Goal: Information Seeking & Learning: Understand process/instructions

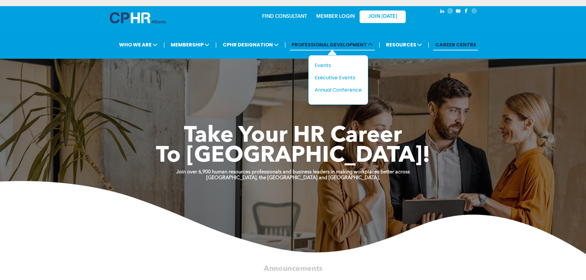
click at [371, 42] on icon at bounding box center [370, 44] width 5 height 5
click at [330, 39] on span "PROFESSIONAL DEVELOPMENT" at bounding box center [332, 44] width 85 height 11
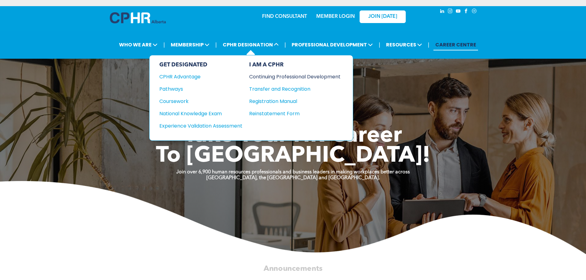
click at [287, 73] on div "Continuing Professional Development" at bounding box center [290, 77] width 82 height 8
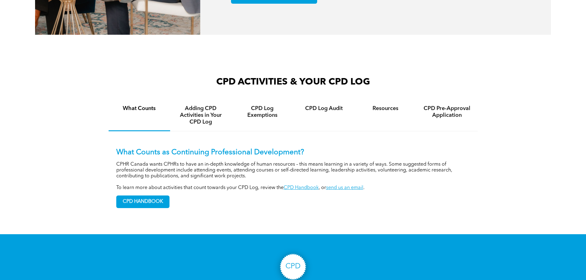
scroll to position [410, 0]
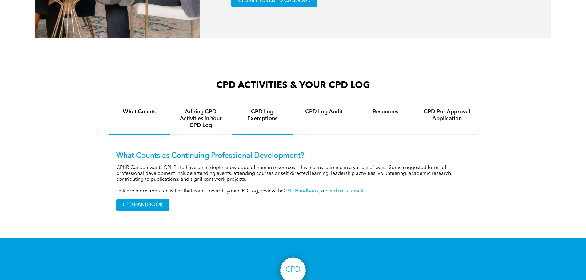
click at [258, 116] on h4 "CPD Log Exemptions" at bounding box center [262, 116] width 50 height 14
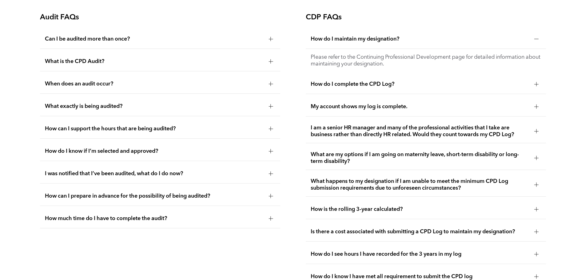
scroll to position [1128, 0]
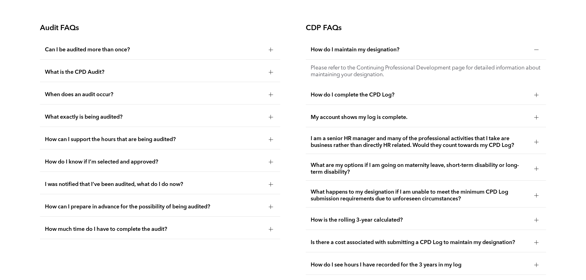
click at [367, 97] on span "How do I complete the CPD Log?" at bounding box center [420, 95] width 219 height 7
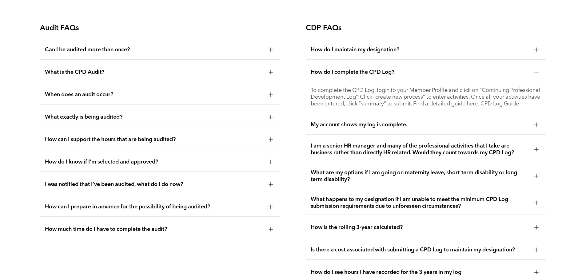
click at [104, 73] on span "What is the CPD Audit?" at bounding box center [154, 72] width 219 height 7
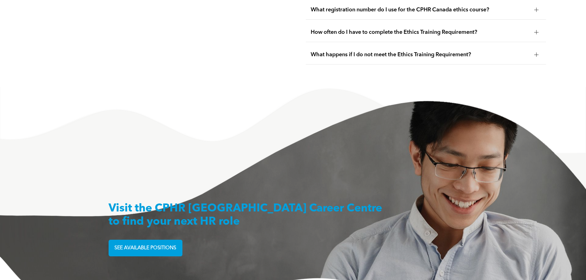
scroll to position [1333, 0]
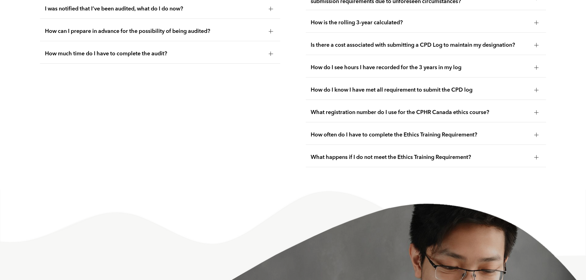
click at [371, 94] on span "How do I know I have met all requirement to submit the CPD log" at bounding box center [420, 90] width 219 height 7
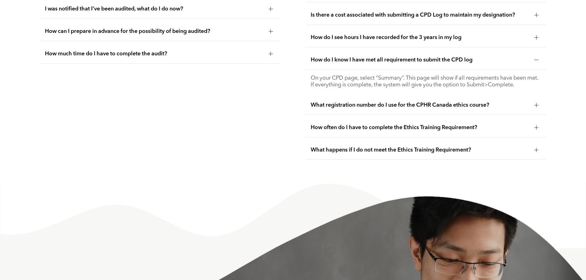
click at [371, 70] on div "How do I know I have met all requirement to submit the CPD log" at bounding box center [426, 59] width 240 height 19
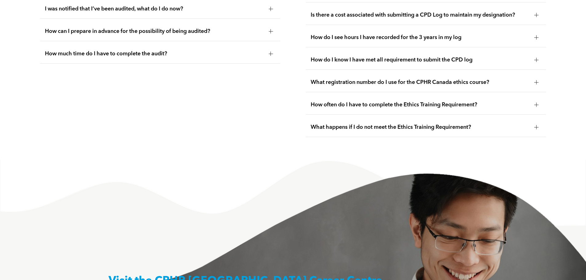
click at [535, 37] on div at bounding box center [536, 37] width 4 height 0
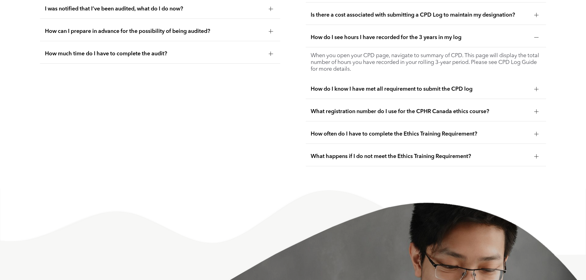
click at [529, 62] on p "When you open your CPD page, navigate to summary of CPD. This page will display…" at bounding box center [426, 62] width 230 height 20
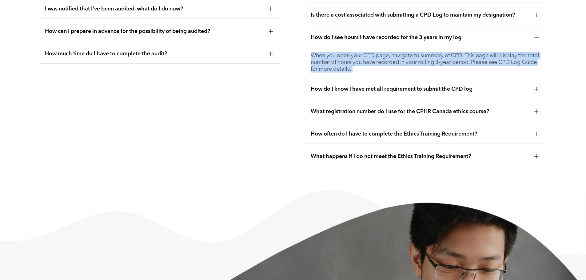
click at [529, 62] on p "When you open your CPD page, navigate to summary of CPD. This page will display…" at bounding box center [426, 62] width 230 height 20
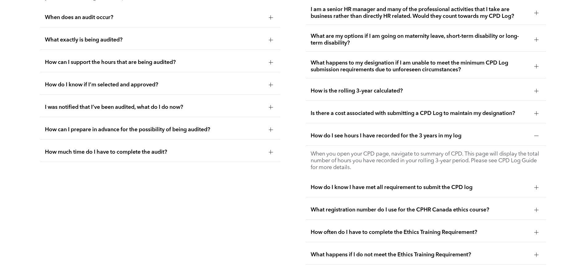
scroll to position [1230, 0]
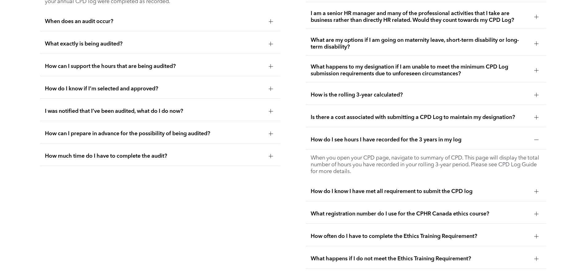
click at [536, 94] on div at bounding box center [536, 95] width 0 height 4
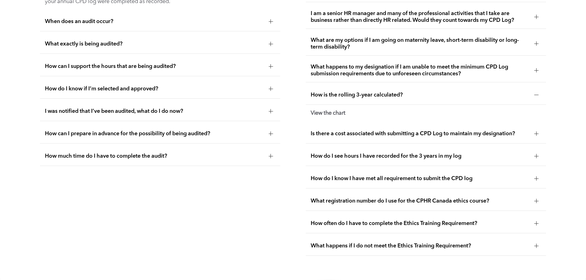
click at [327, 114] on strong "View the chart" at bounding box center [328, 113] width 35 height 6
click at [325, 110] on strong "View the chart" at bounding box center [328, 113] width 35 height 6
click at [324, 110] on strong "View the chart" at bounding box center [328, 113] width 35 height 6
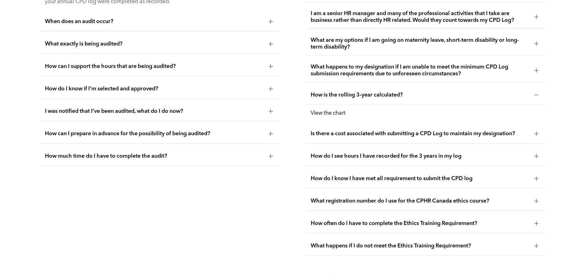
click at [573, 102] on div "Audit FAQs Can I be audited more than once? If you are randomly selected for CP…" at bounding box center [293, 95] width 586 height 368
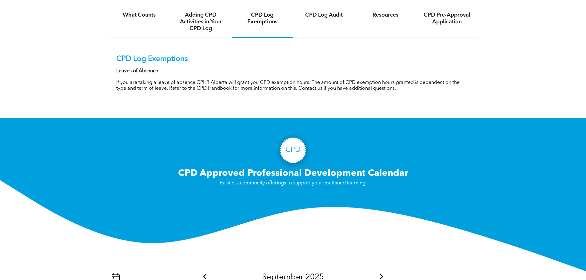
scroll to position [513, 0]
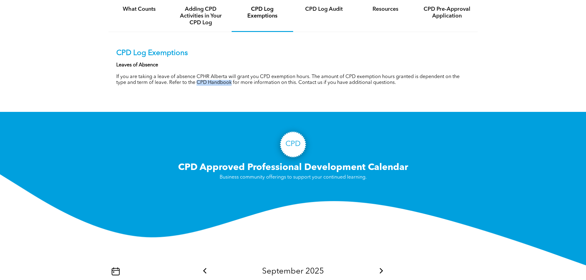
drag, startPoint x: 196, startPoint y: 83, endPoint x: 231, endPoint y: 85, distance: 35.1
click at [231, 85] on p "If you are taking a leave of absence CPHR Alberta will grant you CPD exemption …" at bounding box center [293, 80] width 354 height 12
copy p "CPD Handbook"
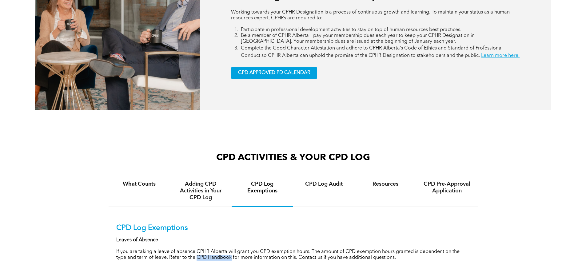
scroll to position [0, 0]
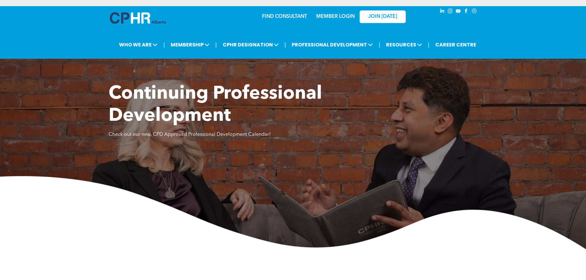
click at [321, 14] on link "MEMBER LOGIN" at bounding box center [335, 16] width 38 height 5
